Goal: Information Seeking & Learning: Learn about a topic

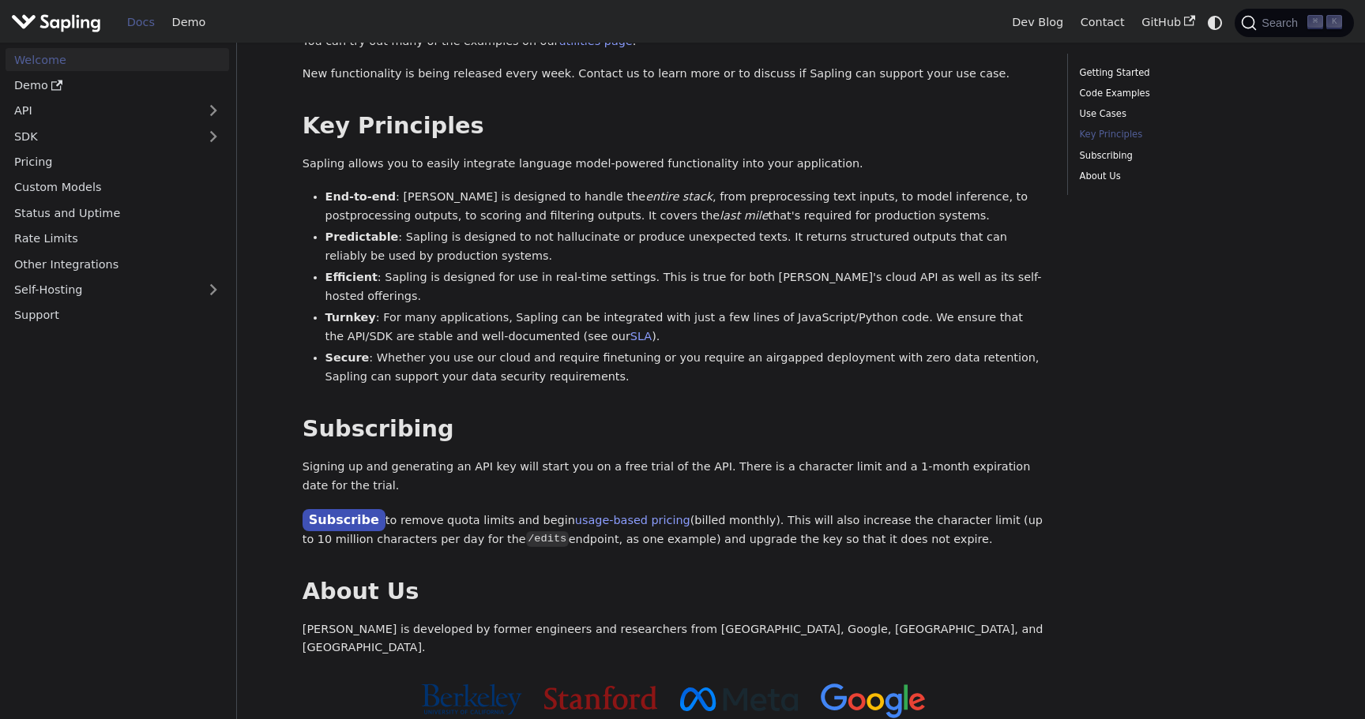
scroll to position [913, 0]
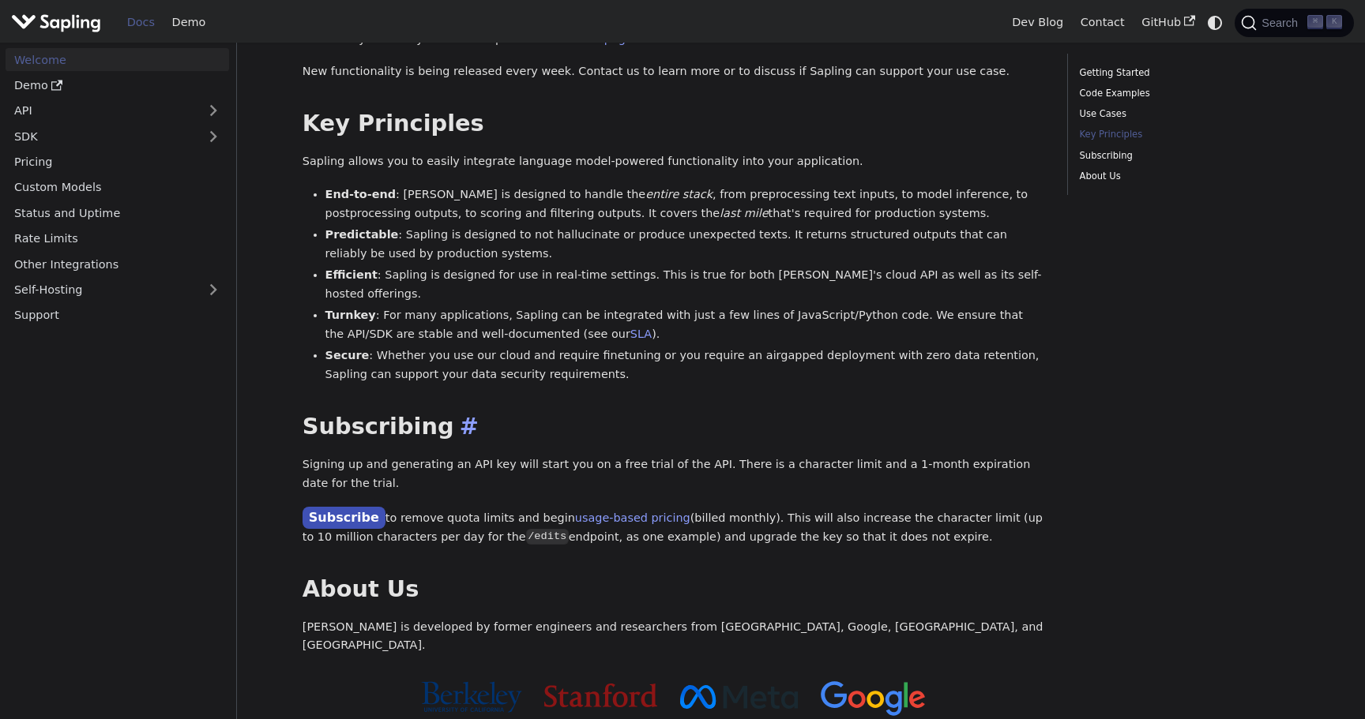
click at [912, 413] on h2 "Subscribing ​" at bounding box center [673, 427] width 742 height 28
click at [1032, 508] on p "Subscribe to remove quota limits and begin usage-based pricing (billed monthly)…" at bounding box center [673, 527] width 742 height 39
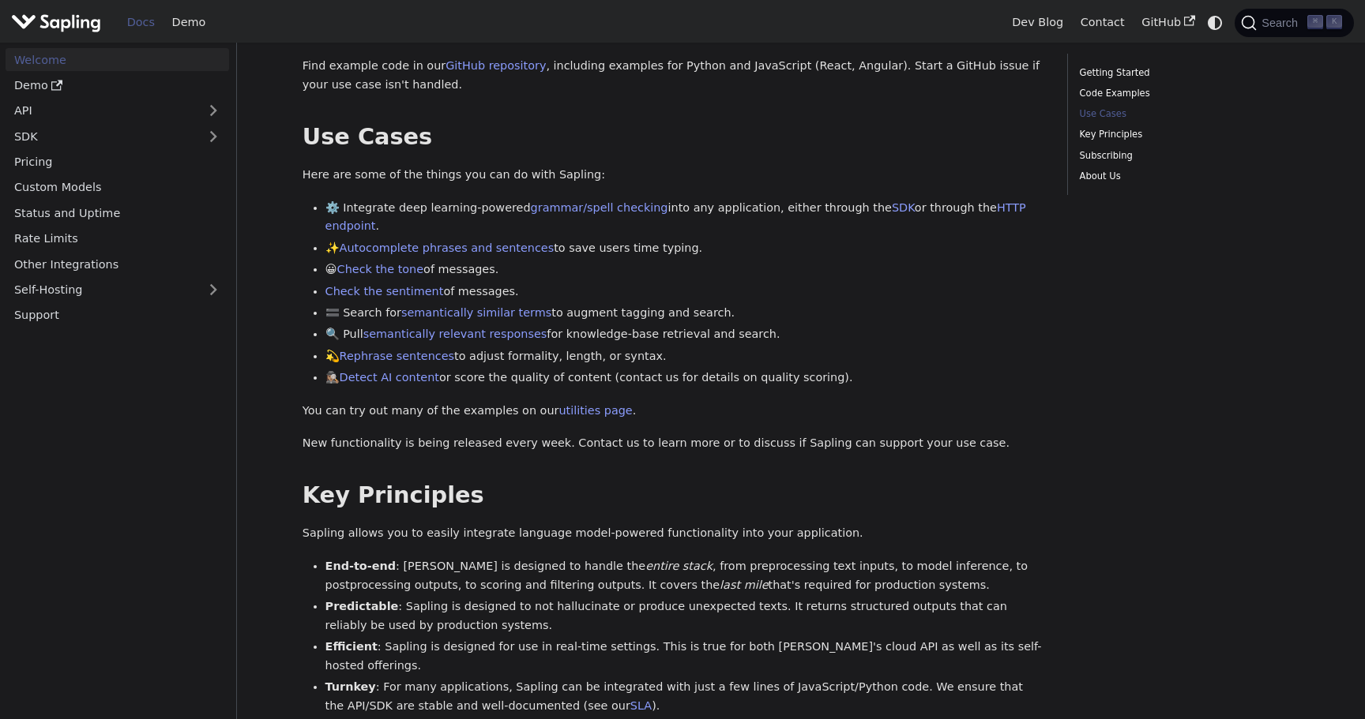
scroll to position [556, 0]
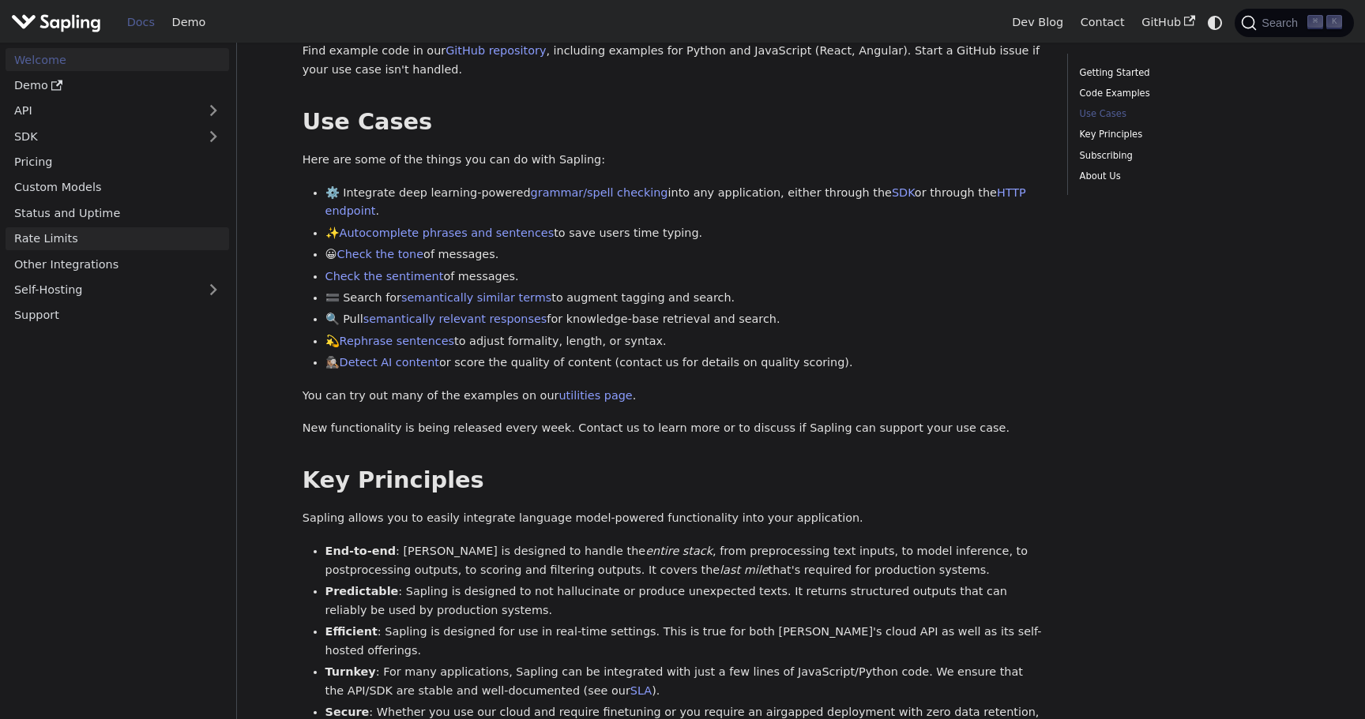
click at [113, 230] on link "Rate Limits" at bounding box center [117, 238] width 223 height 23
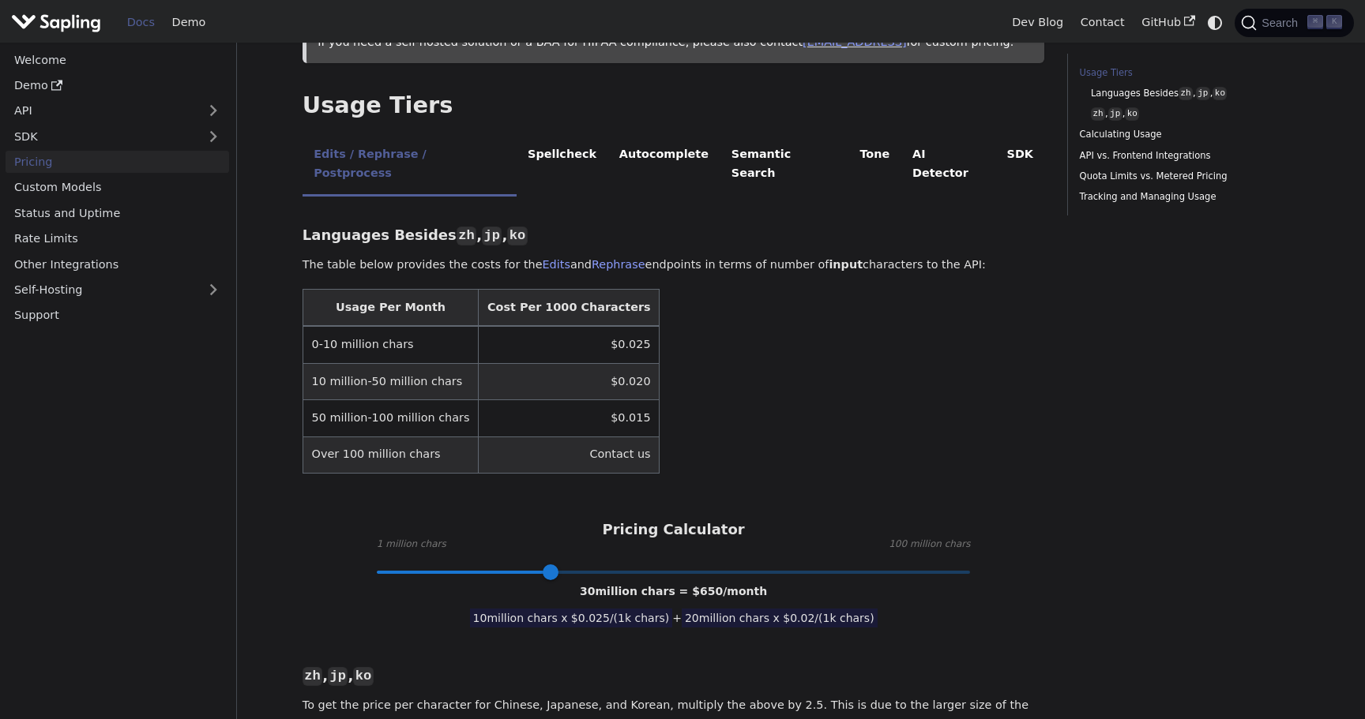
scroll to position [331, 0]
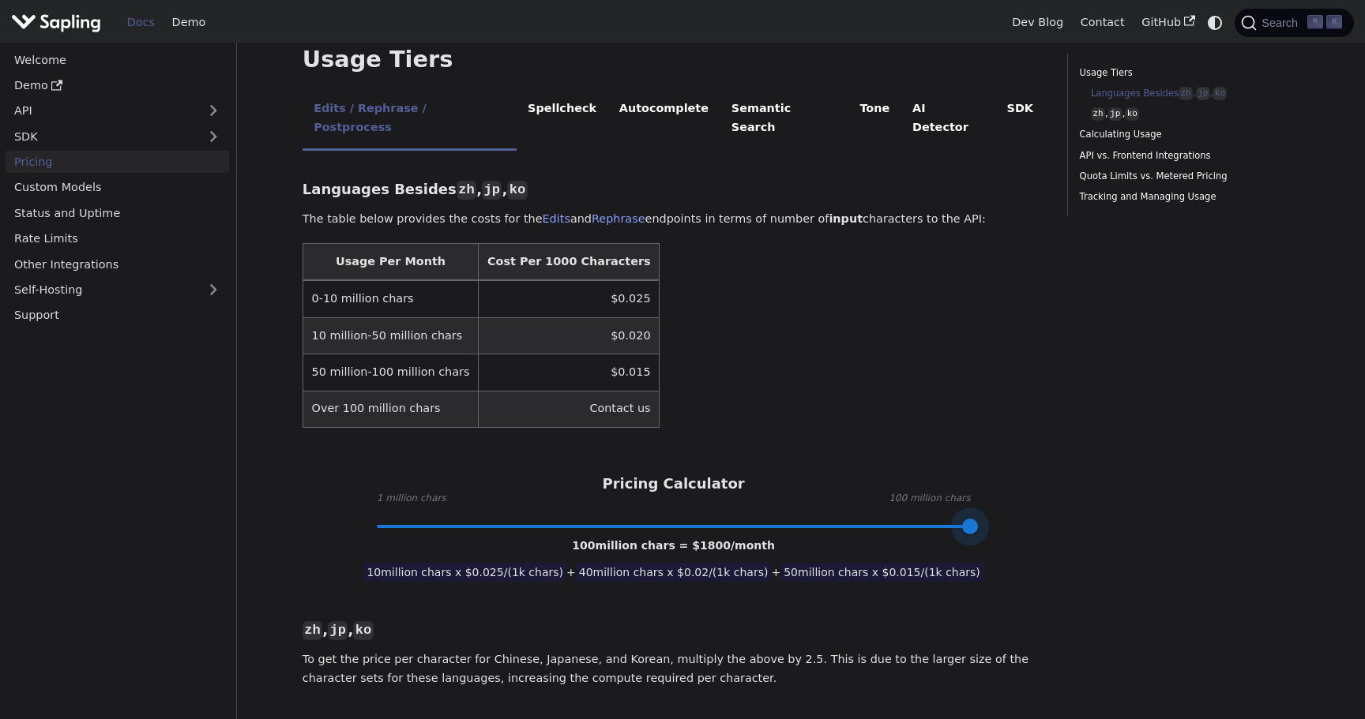
drag, startPoint x: 555, startPoint y: 488, endPoint x: 1011, endPoint y: 502, distance: 455.8
drag, startPoint x: 972, startPoint y: 494, endPoint x: 686, endPoint y: 496, distance: 285.9
click at [686, 519] on span at bounding box center [682, 527] width 16 height 16
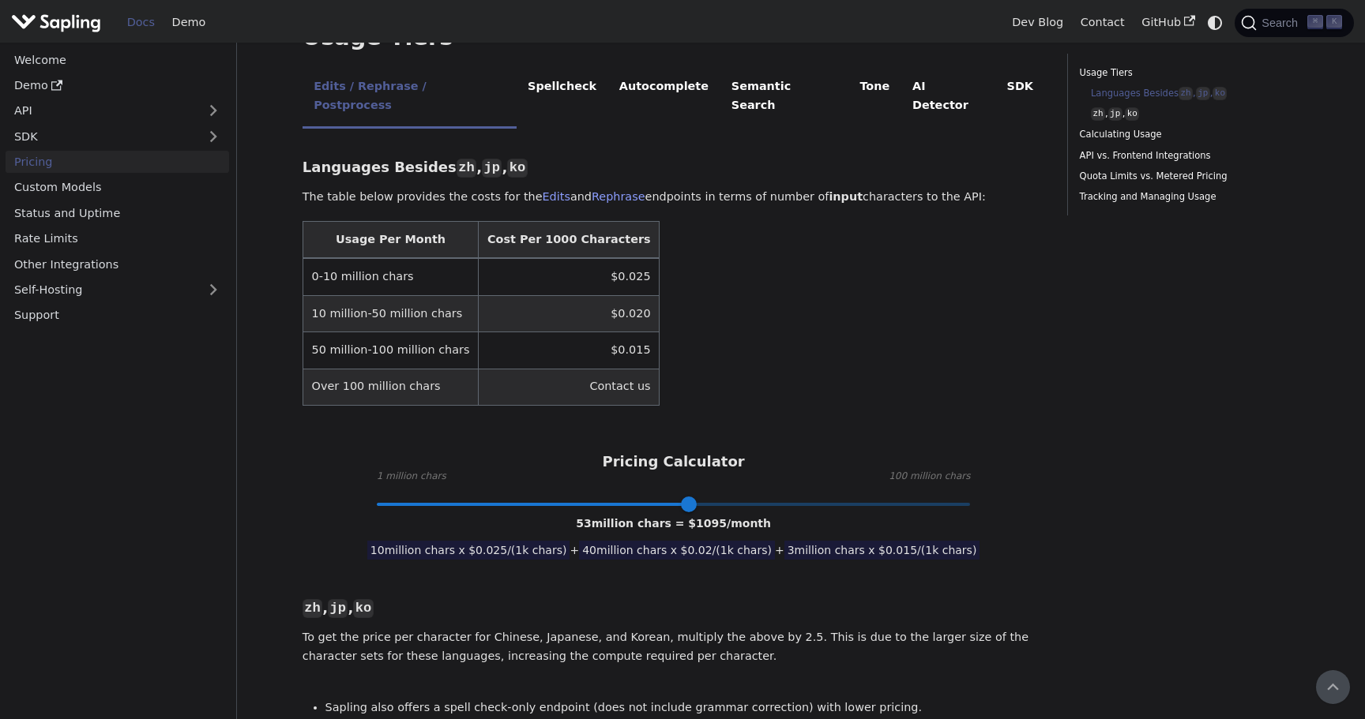
scroll to position [348, 0]
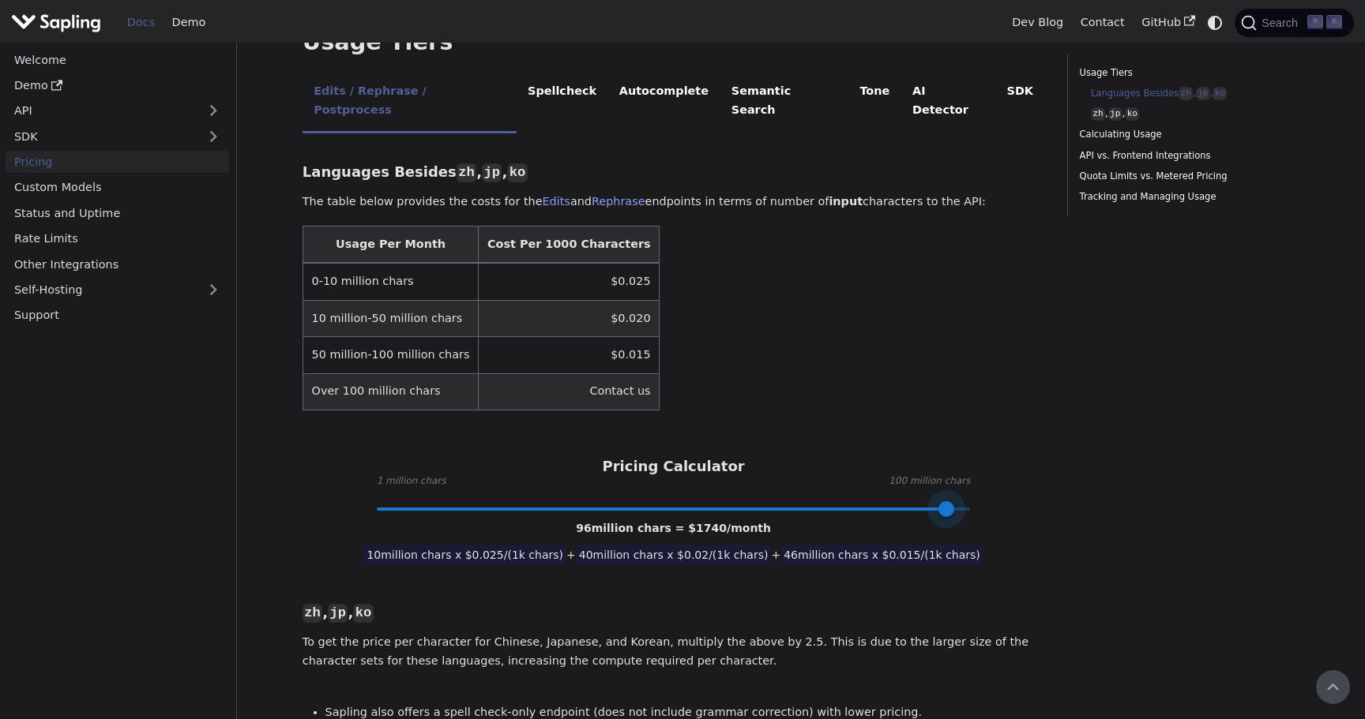
type input "95"
drag, startPoint x: 688, startPoint y: 476, endPoint x: 943, endPoint y: 475, distance: 255.1
click at [943, 501] on span at bounding box center [940, 509] width 16 height 16
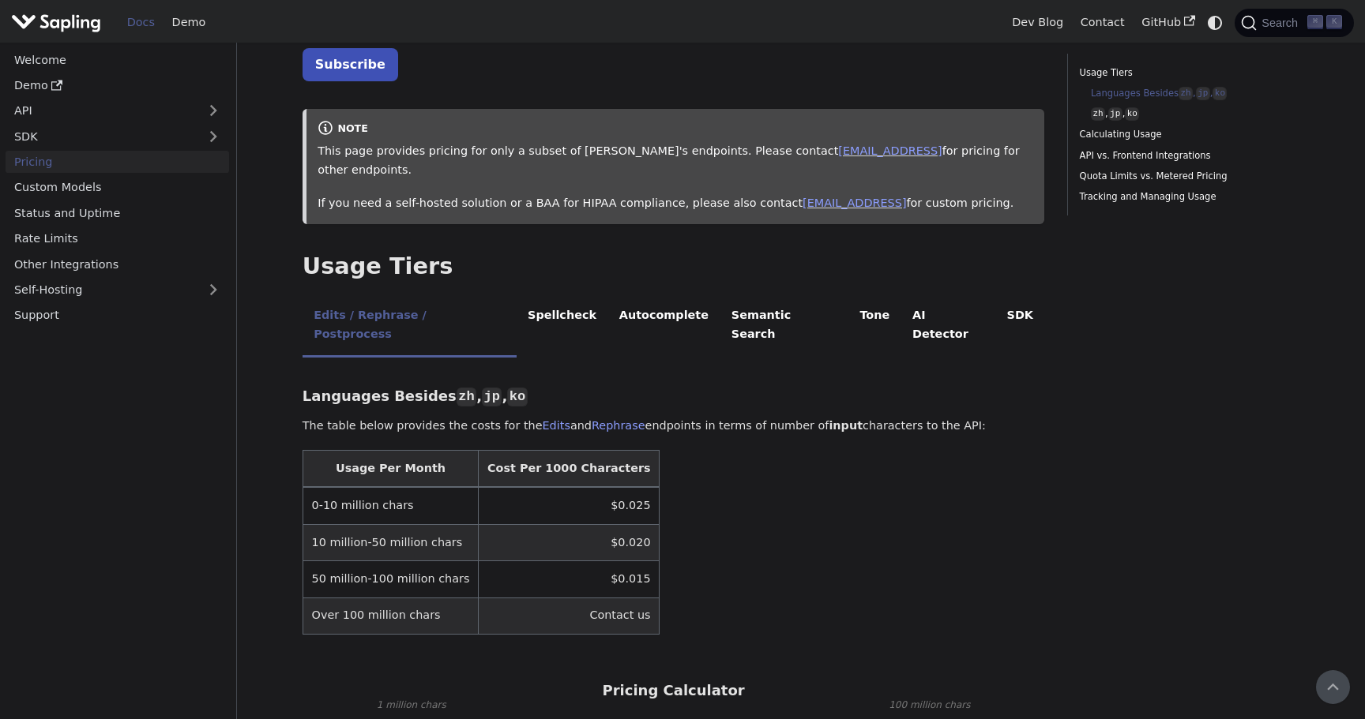
scroll to position [0, 0]
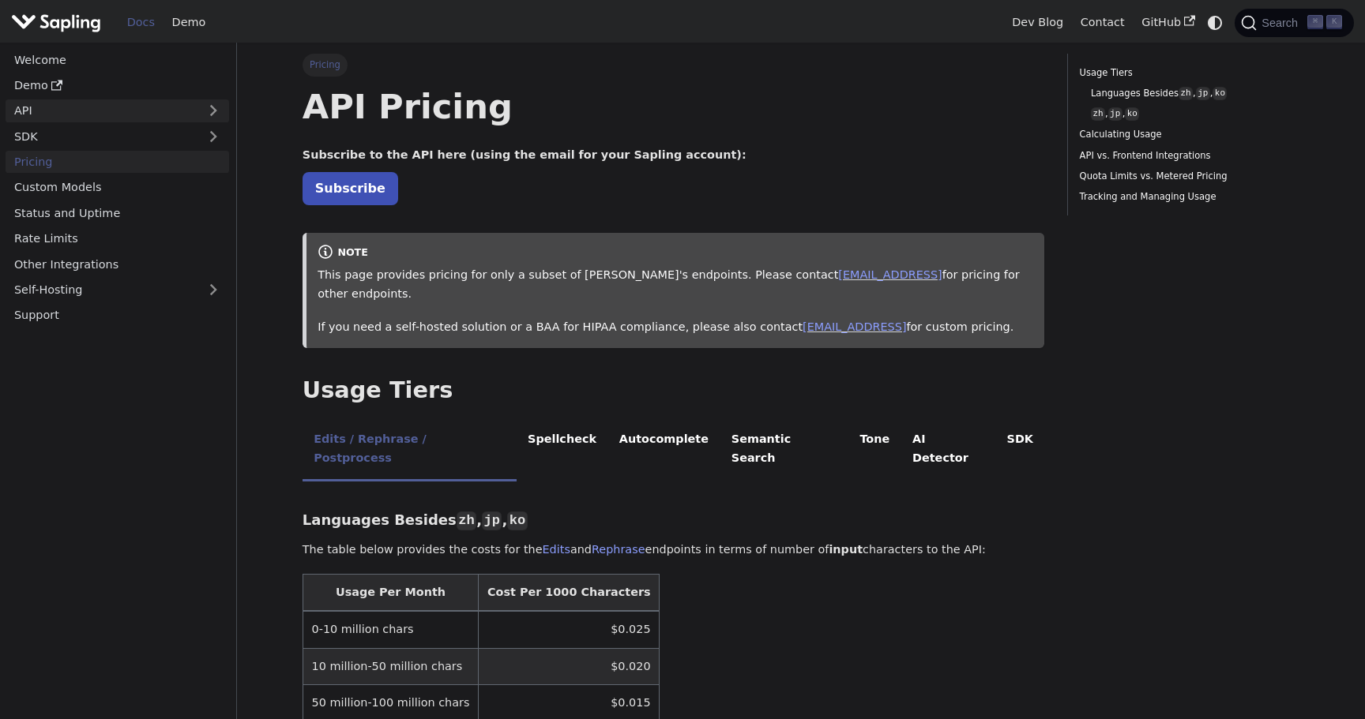
click at [66, 111] on link "API" at bounding box center [102, 110] width 192 height 23
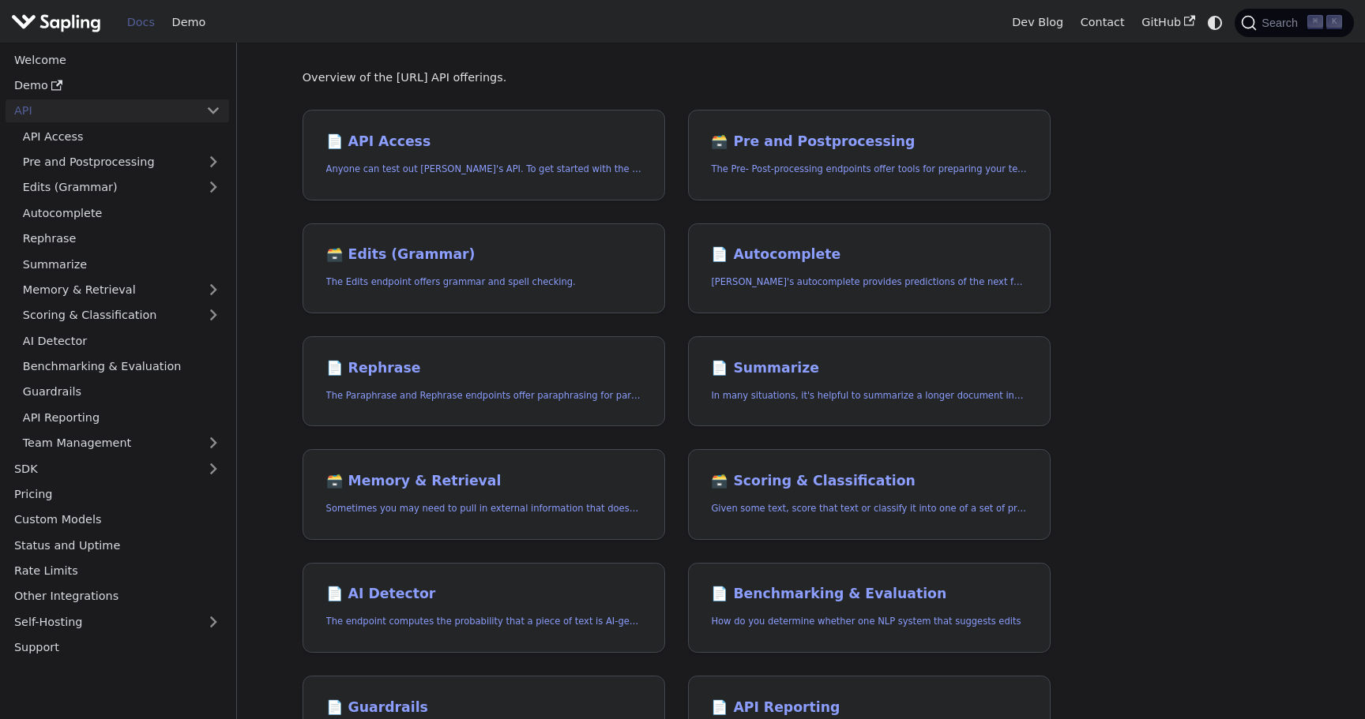
scroll to position [82, 0]
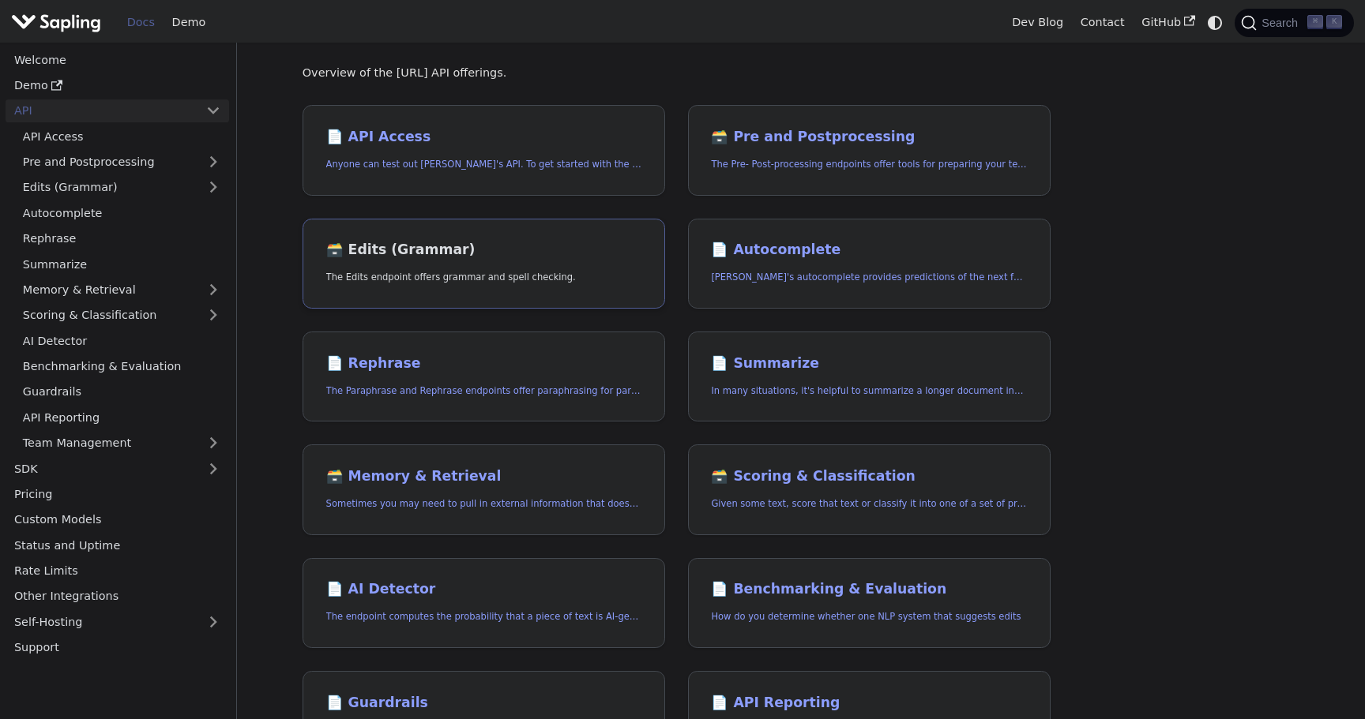
click at [390, 247] on h2 "🗃️ Edits (Grammar)" at bounding box center [483, 250] width 315 height 17
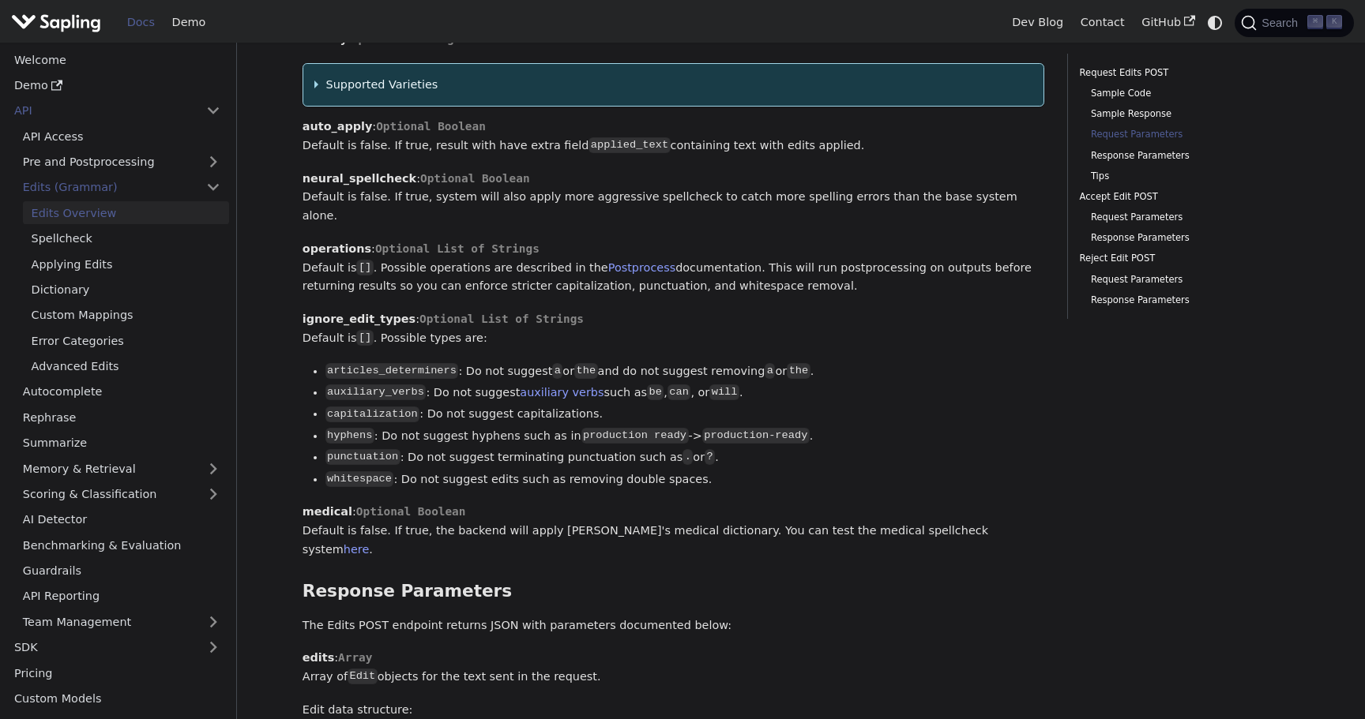
scroll to position [1935, 0]
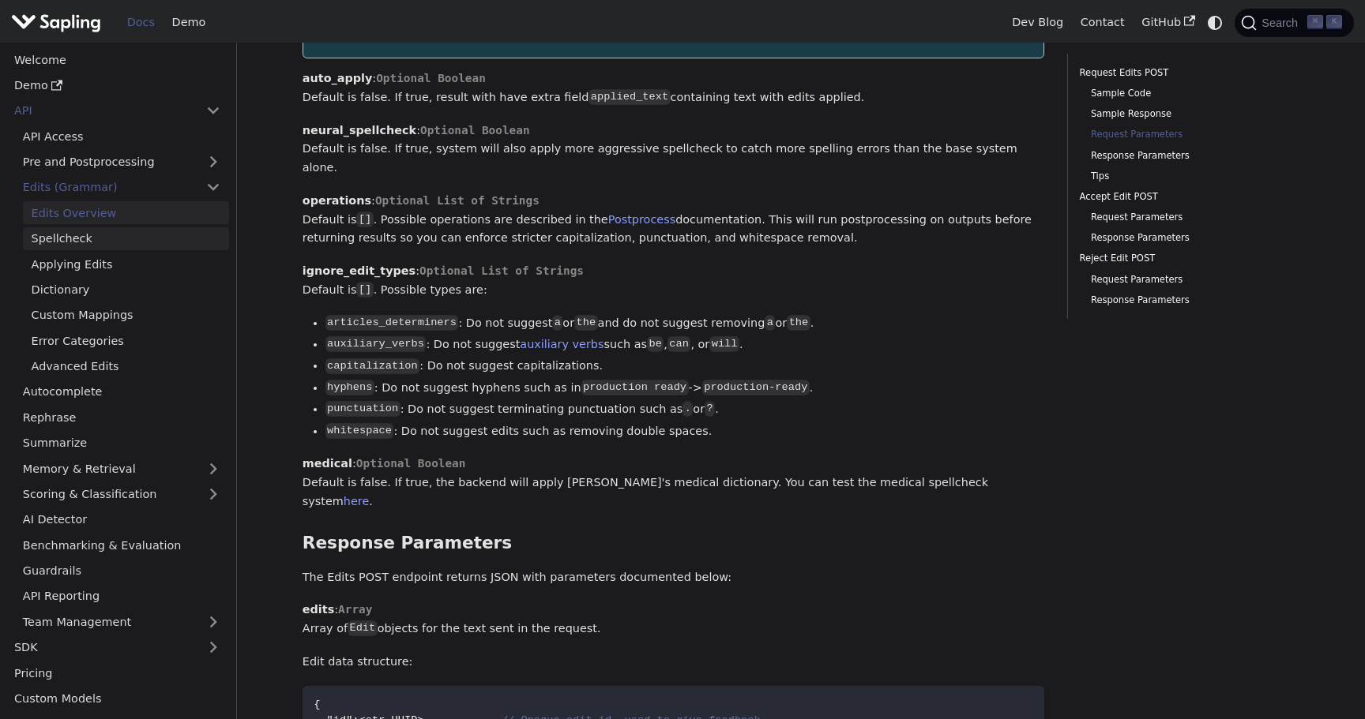
click at [123, 238] on link "Spellcheck" at bounding box center [126, 238] width 206 height 23
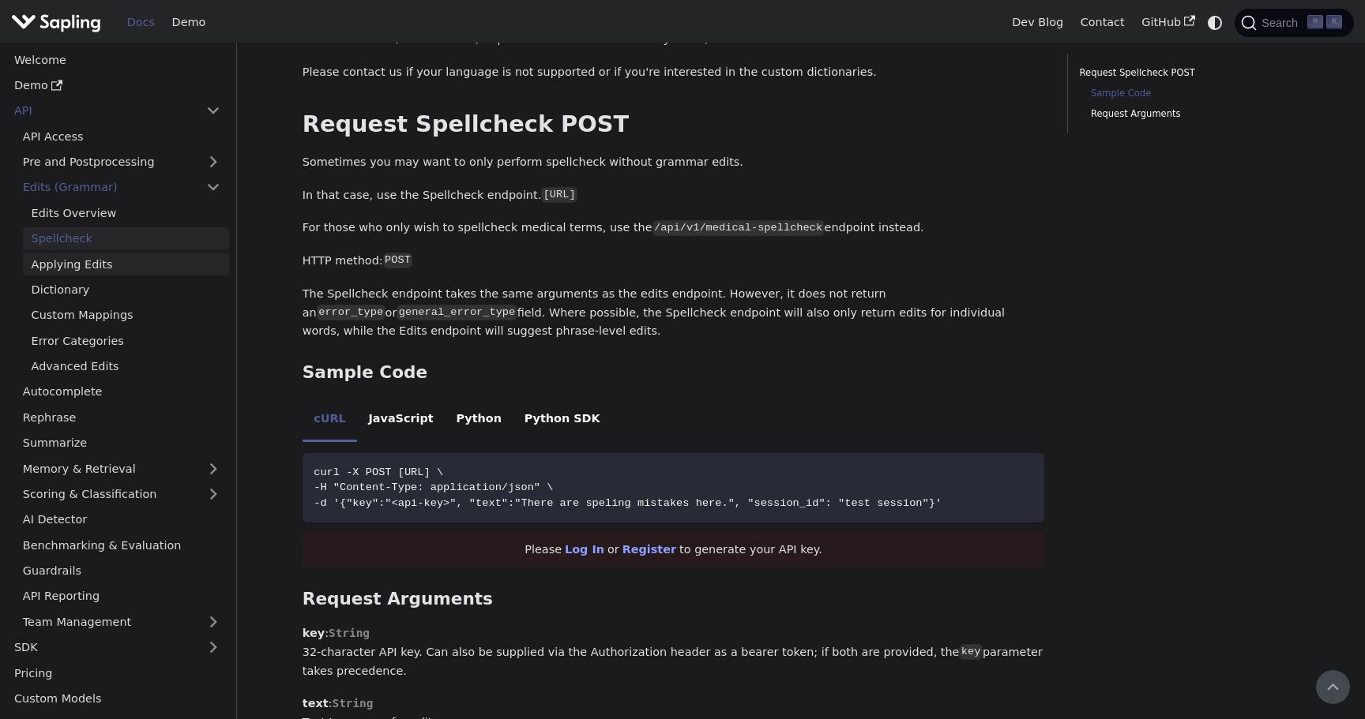
scroll to position [325, 0]
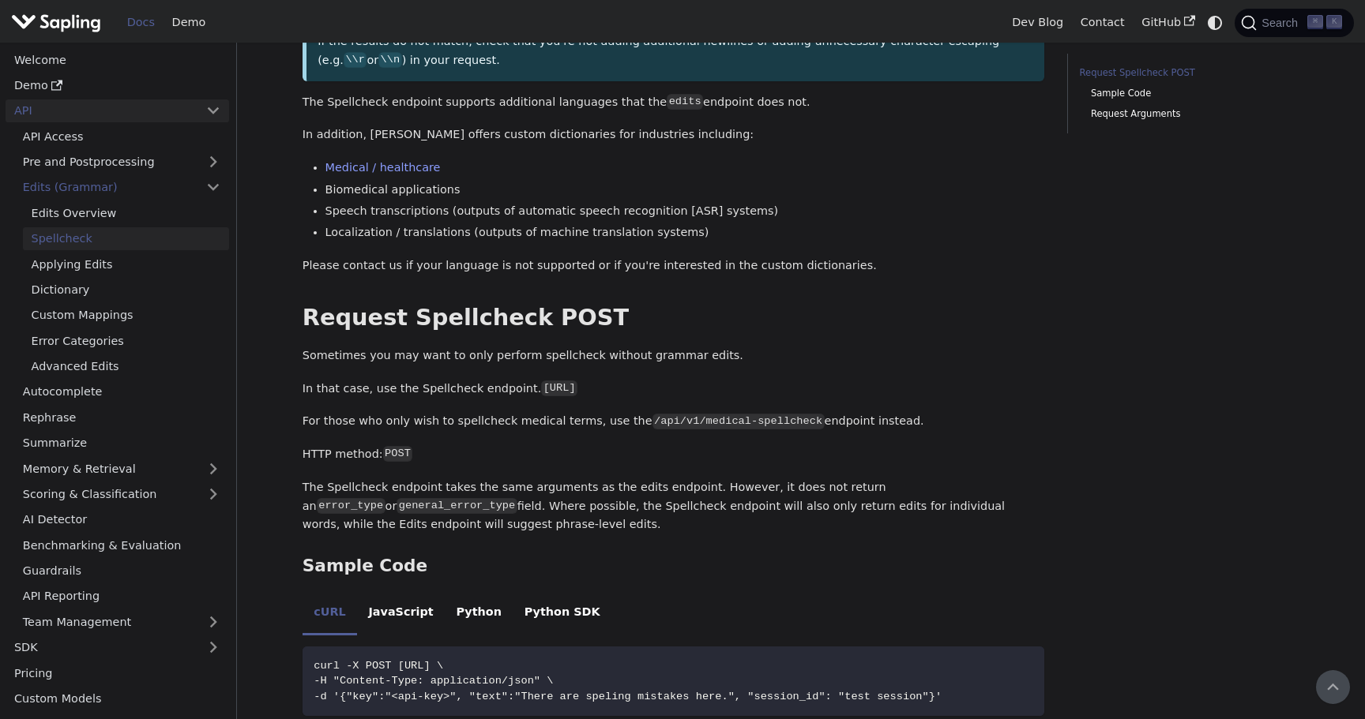
click at [81, 111] on link "API" at bounding box center [102, 110] width 192 height 23
